Goal: Find specific page/section: Find specific page/section

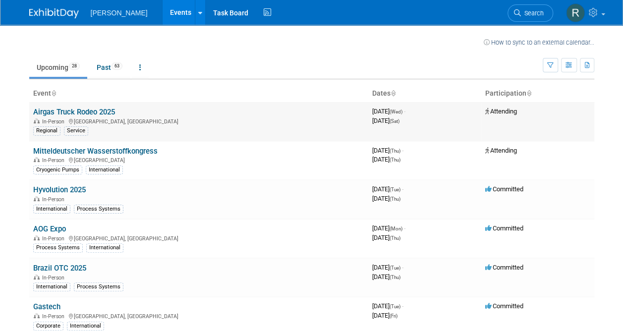
click at [94, 110] on link "Airgas Truck Rodeo 2025" at bounding box center [74, 112] width 82 height 9
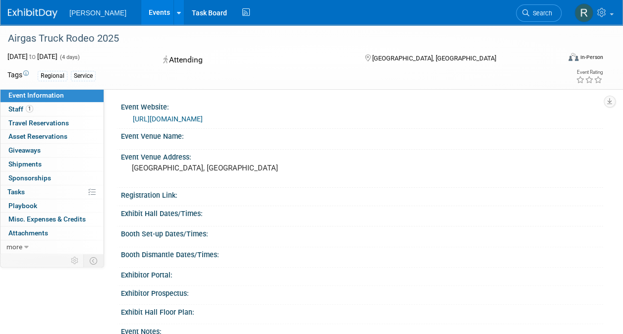
click at [189, 121] on link "https://ntdc.trucking.org/" at bounding box center [168, 119] width 70 height 8
click at [26, 15] on img at bounding box center [33, 13] width 50 height 10
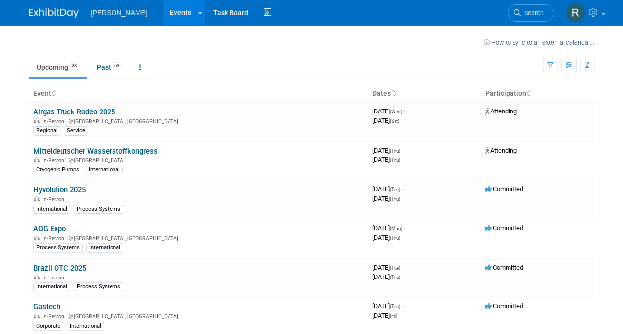
click at [520, 90] on th "Participation" at bounding box center [537, 93] width 113 height 17
click at [529, 92] on icon at bounding box center [528, 94] width 5 height 6
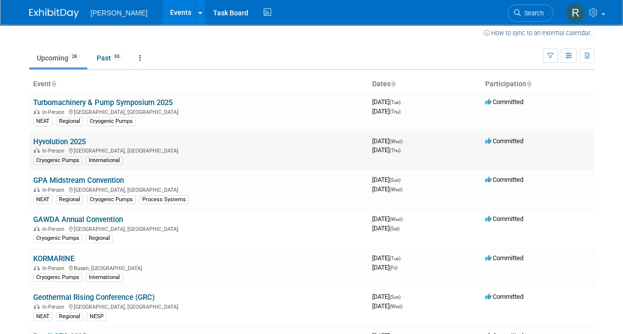
scroll to position [9, 0]
